Goal: Transaction & Acquisition: Purchase product/service

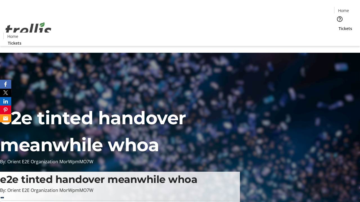
click at [338, 26] on span "Tickets" at bounding box center [344, 29] width 13 height 6
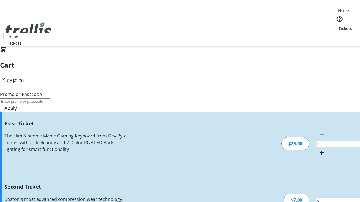
click at [318, 150] on mat-icon "Increment by one" at bounding box center [321, 153] width 7 height 7
type input "1"
type input "2"
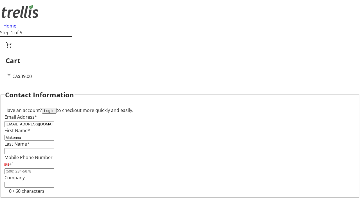
type input "Makenna"
type input "[PERSON_NAME]"
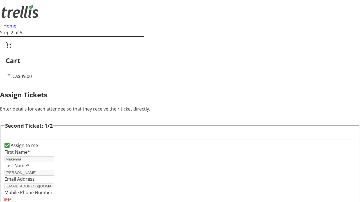
type input "[PERSON_NAME]"
type input "[PERSON_NAME][EMAIL_ADDRESS][DOMAIN_NAME]"
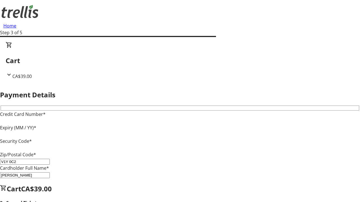
type input "V1Y 0C2"
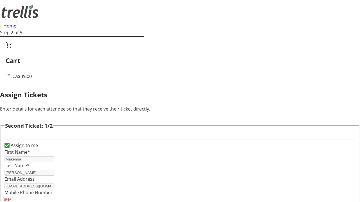
scroll to position [66, 0]
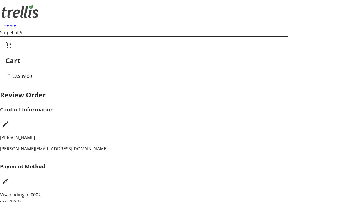
click at [9, 178] on mat-icon "Edit Payment Method" at bounding box center [5, 181] width 7 height 7
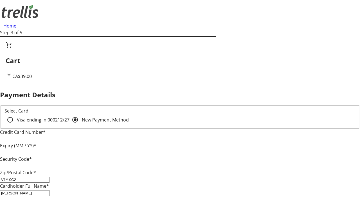
type input "V1Y 0C2"
